Goal: Task Accomplishment & Management: Complete application form

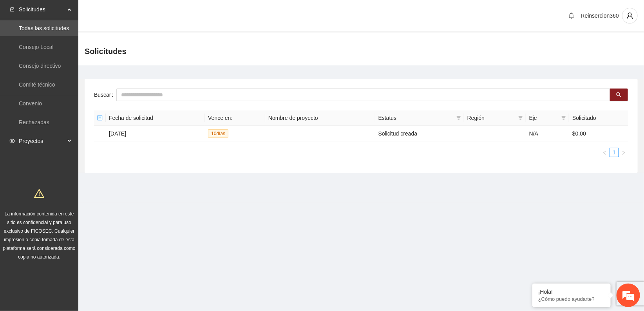
click at [50, 139] on span "Proyectos" at bounding box center [42, 141] width 46 height 16
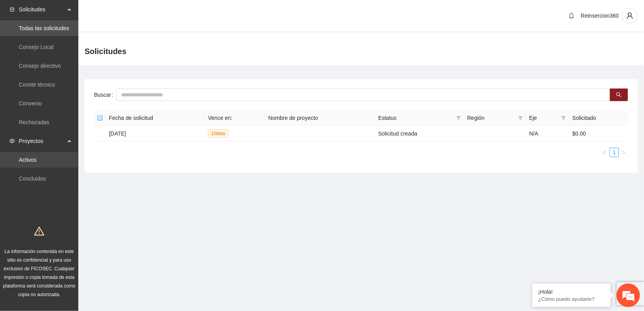
click at [36, 157] on link "Activos" at bounding box center [28, 160] width 18 height 6
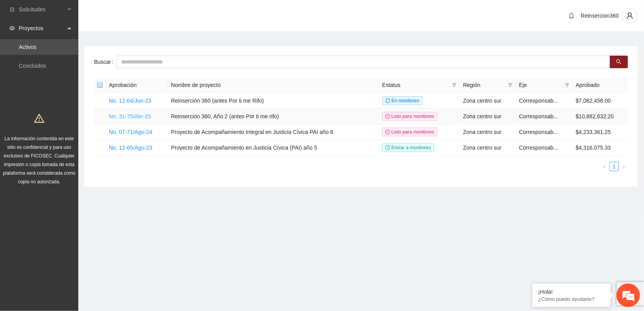
click at [119, 113] on link "No. 31-75/Abr-25" at bounding box center [130, 116] width 42 height 6
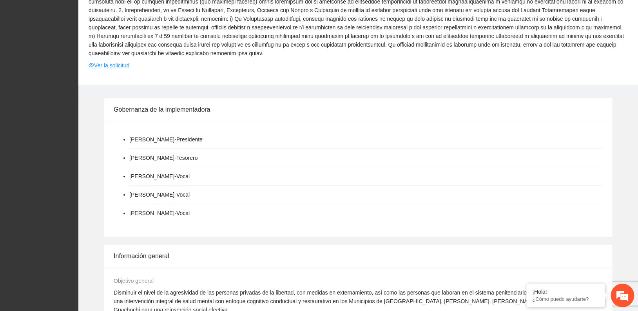
scroll to position [784, 0]
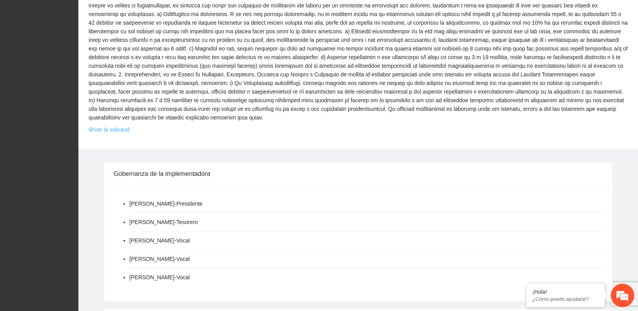
click at [118, 125] on link "Ver la solicitud" at bounding box center [109, 129] width 41 height 9
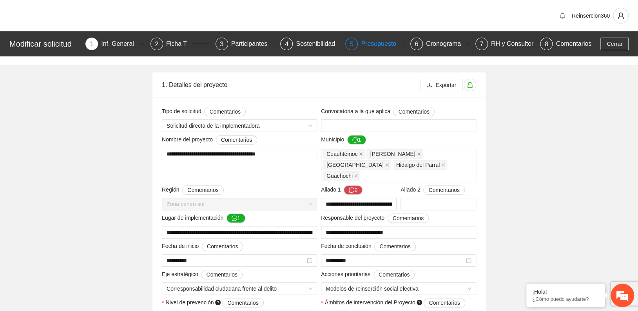
click at [379, 45] on div "Presupuesto" at bounding box center [382, 44] width 42 height 13
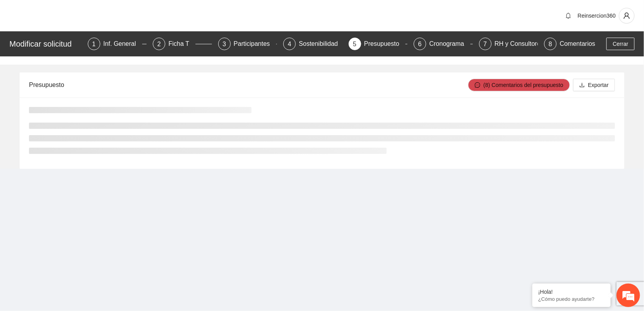
click at [519, 14] on div "Reinsercion360" at bounding box center [322, 15] width 644 height 31
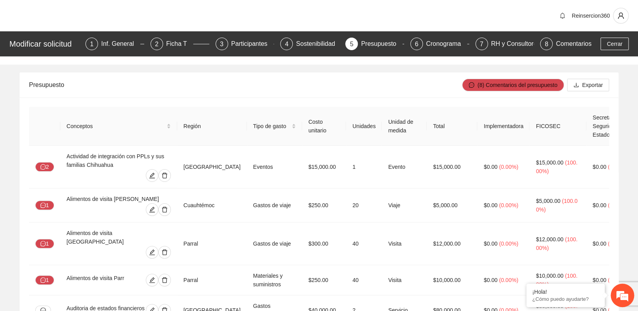
click at [489, 14] on div "Reinsercion360" at bounding box center [319, 15] width 638 height 31
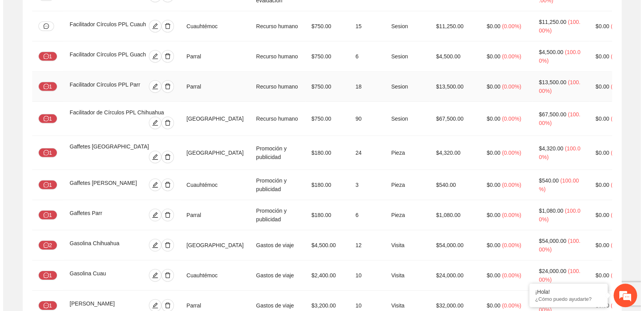
scroll to position [1498, 0]
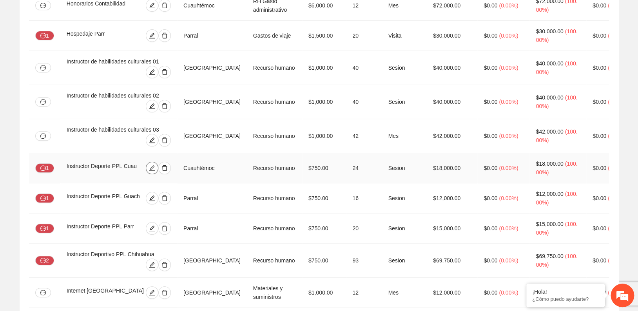
click at [151, 165] on icon "edit" at bounding box center [152, 168] width 6 height 6
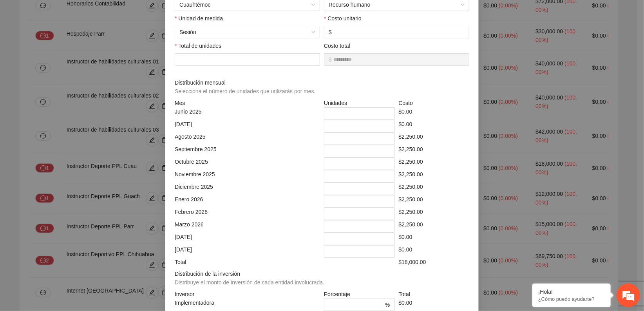
scroll to position [131, 0]
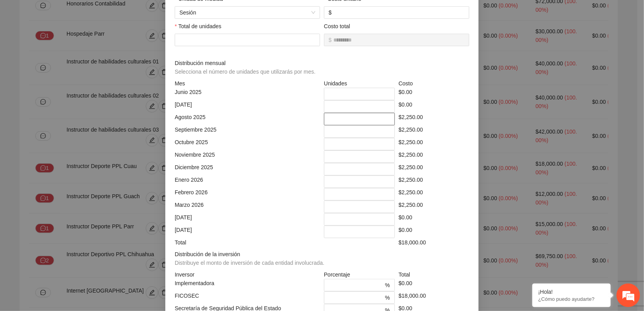
click at [330, 120] on input "*" at bounding box center [359, 119] width 71 height 13
click at [347, 133] on input "*" at bounding box center [359, 131] width 71 height 13
click at [338, 147] on input "*" at bounding box center [359, 144] width 71 height 13
click at [332, 160] on input "*" at bounding box center [359, 157] width 71 height 13
click at [327, 176] on input "*" at bounding box center [359, 182] width 71 height 13
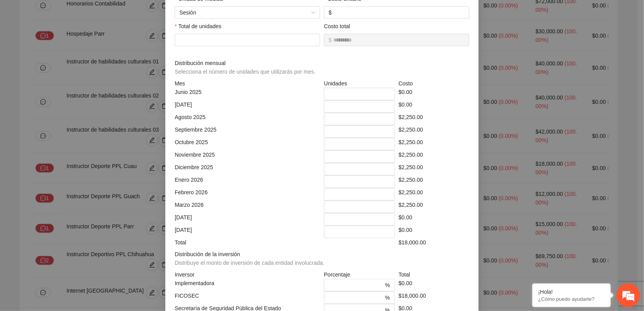
click at [432, 107] on div "$0.00" at bounding box center [434, 106] width 75 height 13
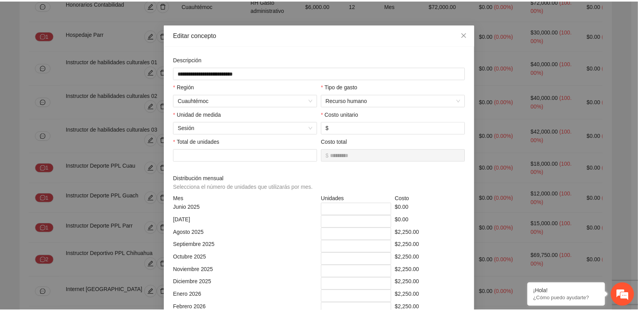
scroll to position [0, 0]
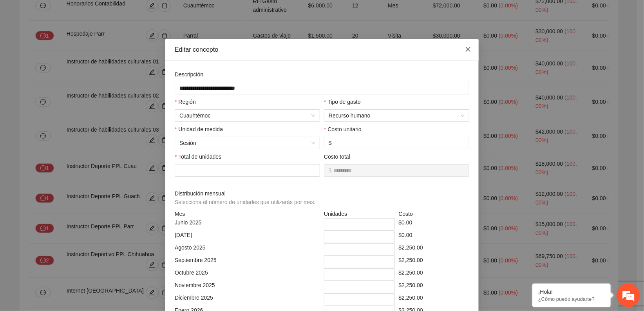
click at [469, 51] on span "Close" at bounding box center [468, 49] width 21 height 21
